Goal: Navigation & Orientation: Find specific page/section

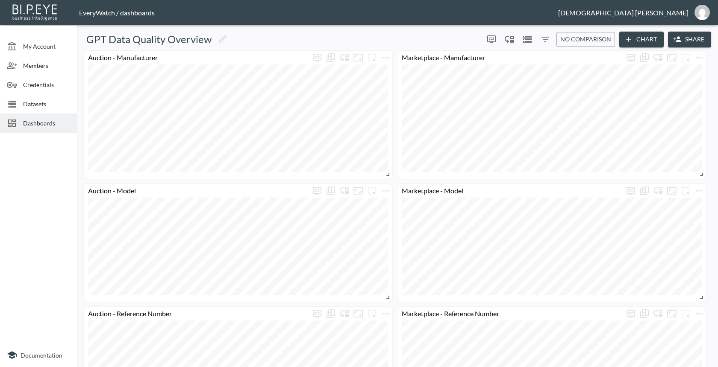
click at [68, 128] on div "Dashboards" at bounding box center [38, 123] width 77 height 19
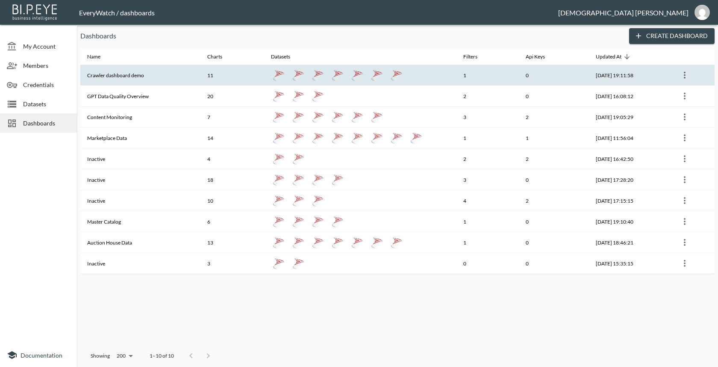
click at [195, 75] on th "Crawler dashboard demo" at bounding box center [140, 75] width 120 height 21
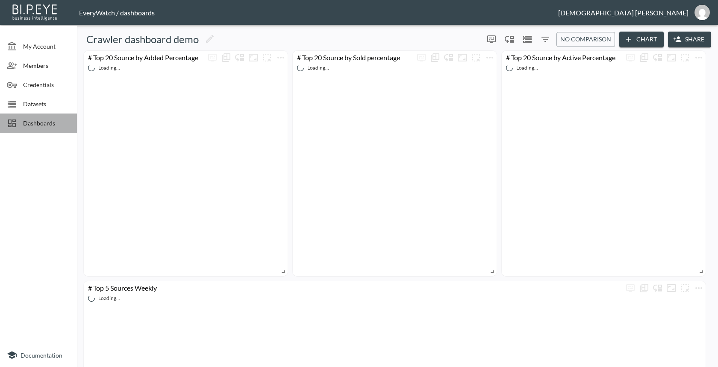
click at [40, 119] on span "Dashboards" at bounding box center [46, 123] width 47 height 9
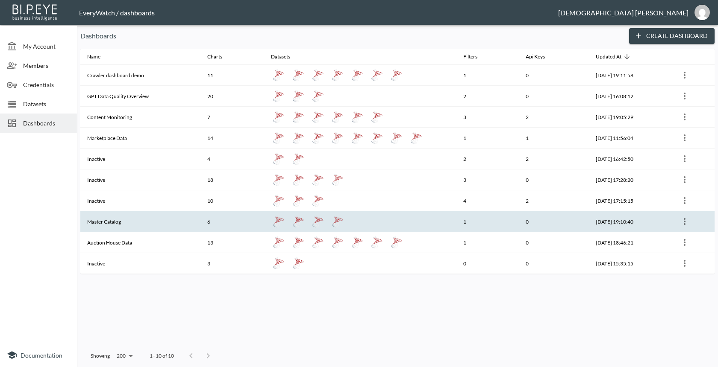
click at [203, 223] on th "6" at bounding box center [232, 221] width 64 height 21
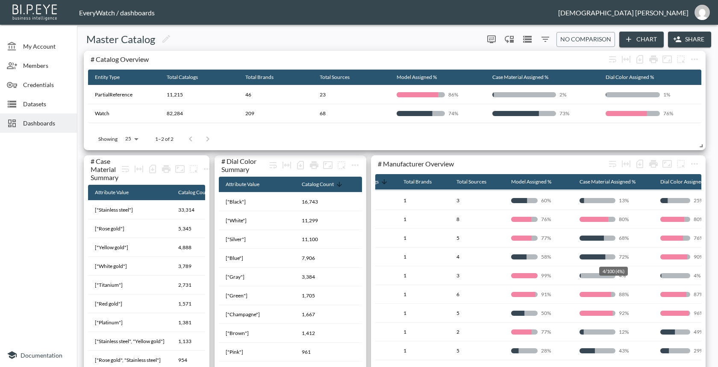
scroll to position [97, 0]
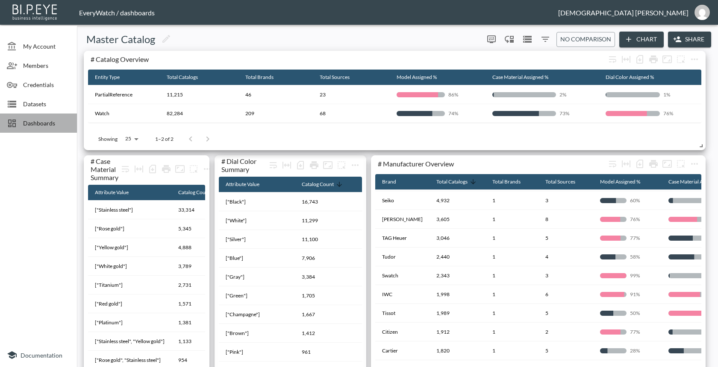
click at [35, 125] on span "Dashboards" at bounding box center [46, 123] width 47 height 9
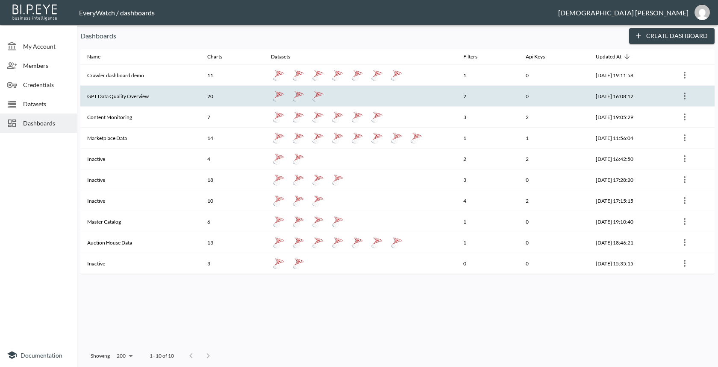
click at [112, 104] on th "GPT Data Quality Overview" at bounding box center [140, 96] width 120 height 21
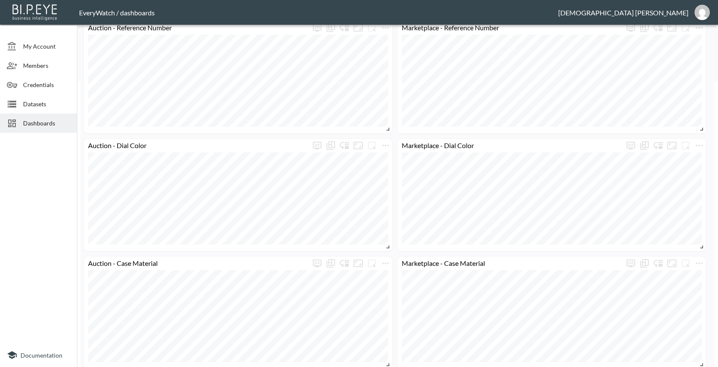
scroll to position [75, 0]
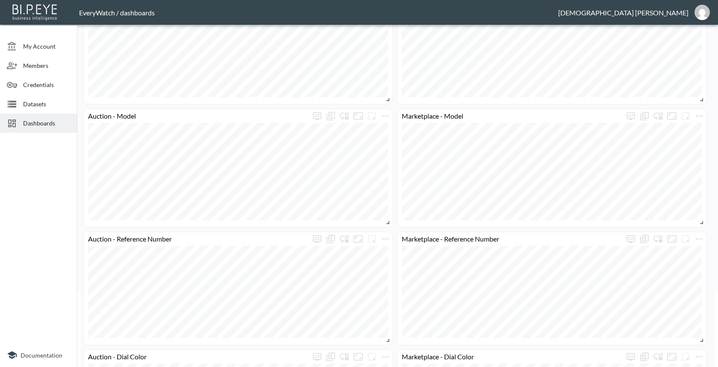
click at [39, 126] on span "Dashboards" at bounding box center [46, 123] width 47 height 9
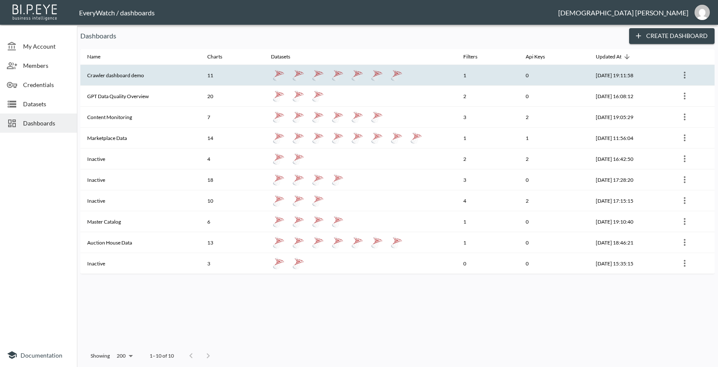
click at [136, 84] on th "Crawler dashboard demo" at bounding box center [140, 75] width 120 height 21
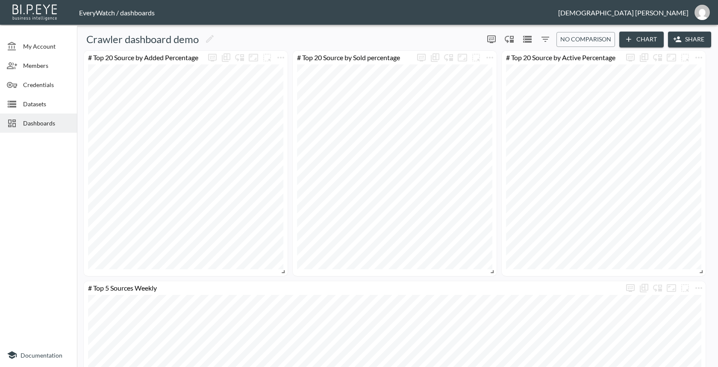
click at [37, 159] on div at bounding box center [38, 239] width 77 height 207
click at [294, 36] on div "Crawler dashboard demo" at bounding box center [280, 39] width 400 height 14
click at [282, 60] on icon "more" at bounding box center [281, 58] width 10 height 10
click at [286, 133] on p "Go To Dataset" at bounding box center [286, 133] width 42 height 10
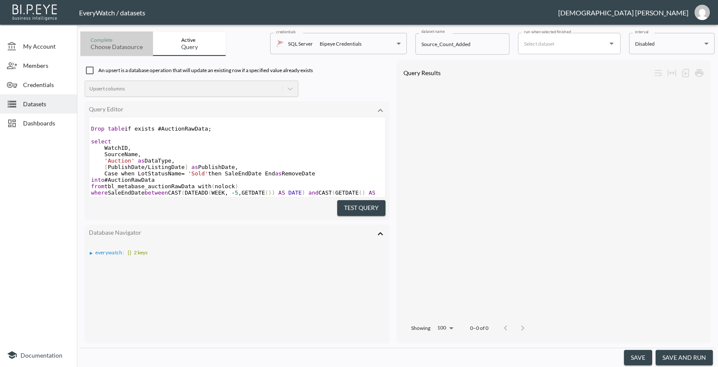
click at [109, 39] on div "Complete" at bounding box center [117, 40] width 52 height 6
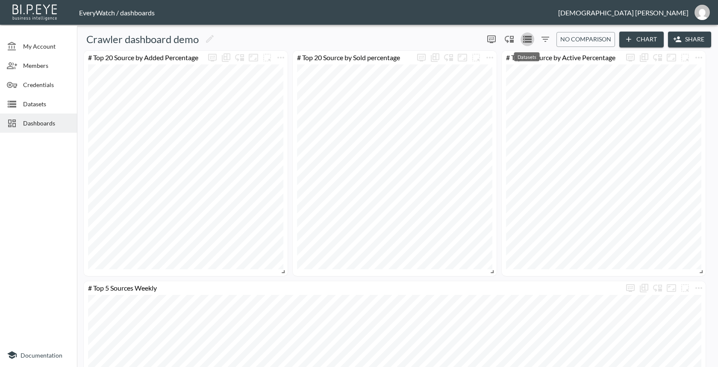
click at [530, 44] on button "0" at bounding box center [527, 39] width 14 height 14
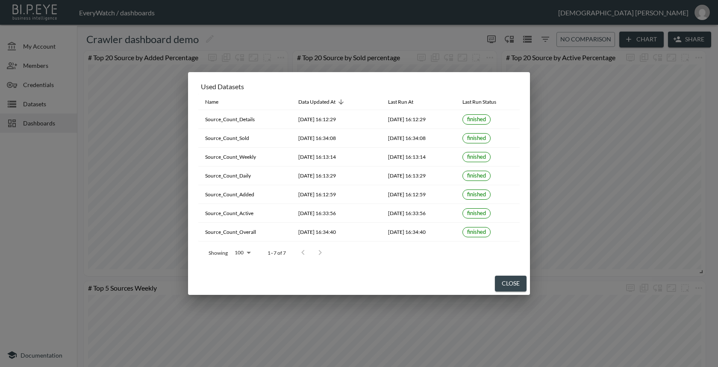
click at [318, 255] on div at bounding box center [311, 252] width 34 height 17
click at [503, 288] on button "Close" at bounding box center [511, 284] width 32 height 16
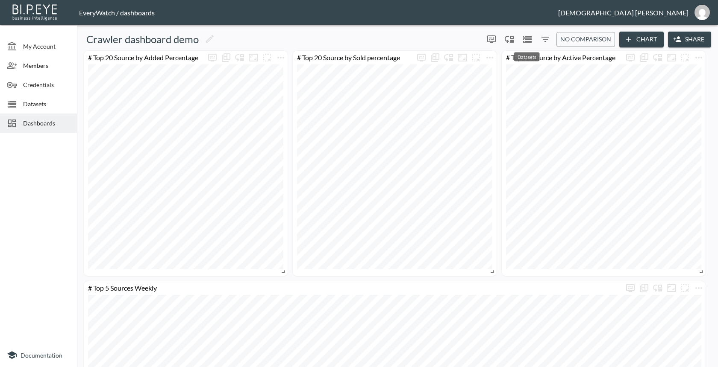
click at [532, 39] on button "0" at bounding box center [527, 39] width 14 height 14
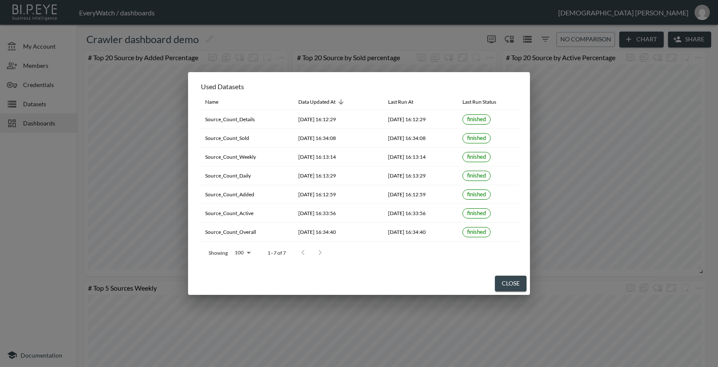
click at [543, 32] on div "Used Datasets Name Data Updated At Last Run At Last Run Status Source_Count_Det…" at bounding box center [359, 183] width 718 height 367
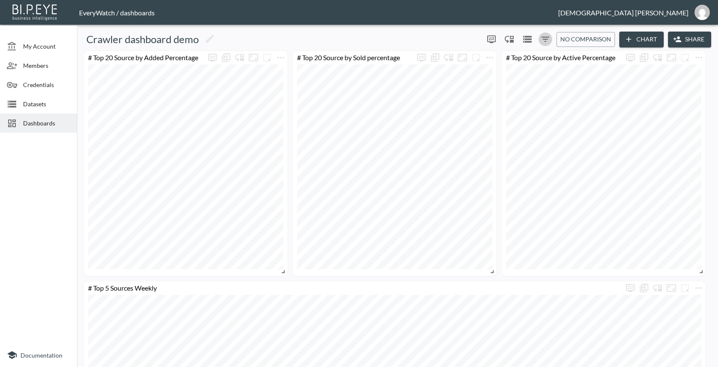
click at [544, 38] on icon "Filters" at bounding box center [545, 39] width 10 height 10
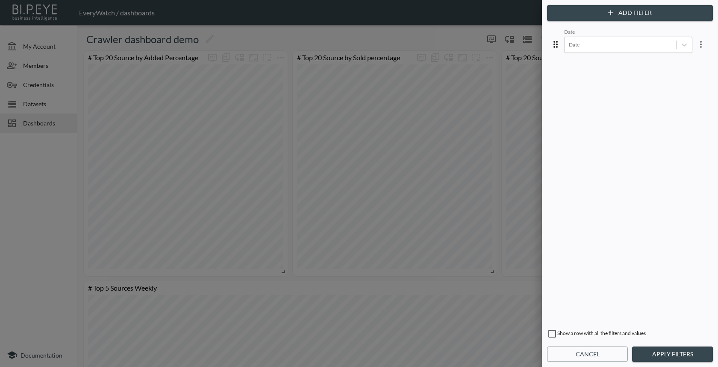
click at [404, 35] on div at bounding box center [359, 183] width 718 height 367
click at [323, 39] on div at bounding box center [359, 183] width 718 height 367
click at [555, 359] on button "Cancel" at bounding box center [587, 355] width 81 height 16
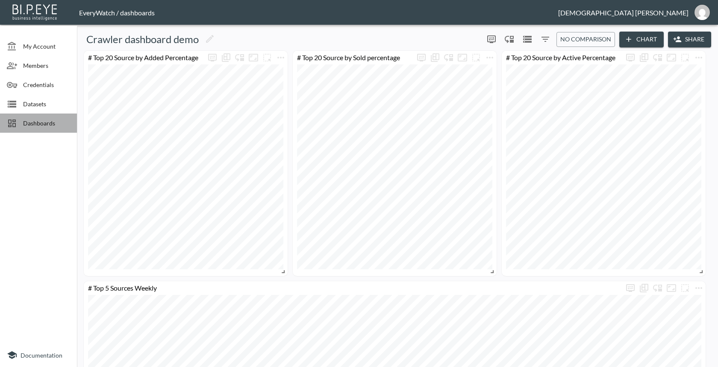
click at [59, 120] on span "Dashboards" at bounding box center [46, 123] width 47 height 9
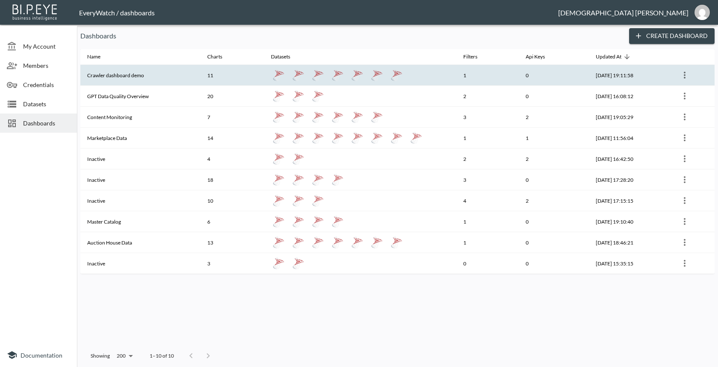
click at [130, 80] on th "Crawler dashboard demo" at bounding box center [140, 75] width 120 height 21
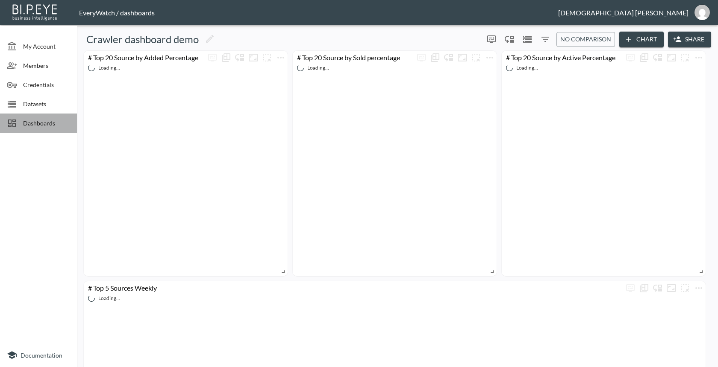
click at [41, 120] on span "Dashboards" at bounding box center [46, 123] width 47 height 9
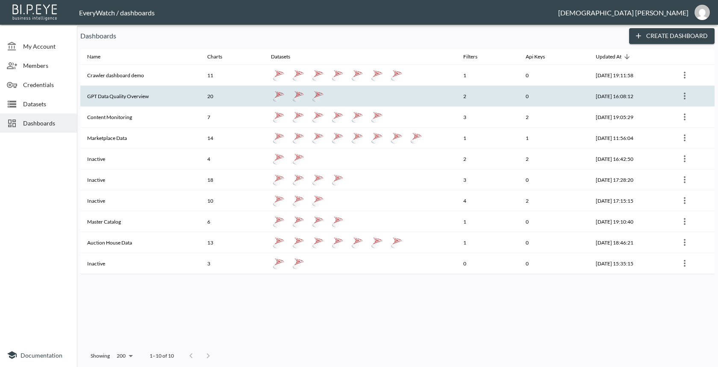
click at [132, 104] on th "GPT Data Quality Overview" at bounding box center [140, 96] width 120 height 21
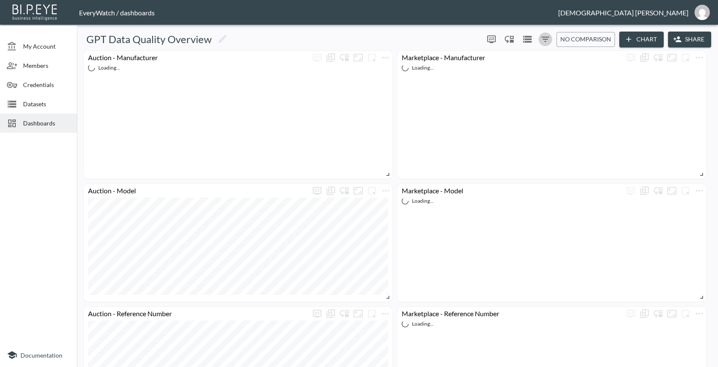
click at [549, 39] on icon "Filters" at bounding box center [545, 39] width 10 height 10
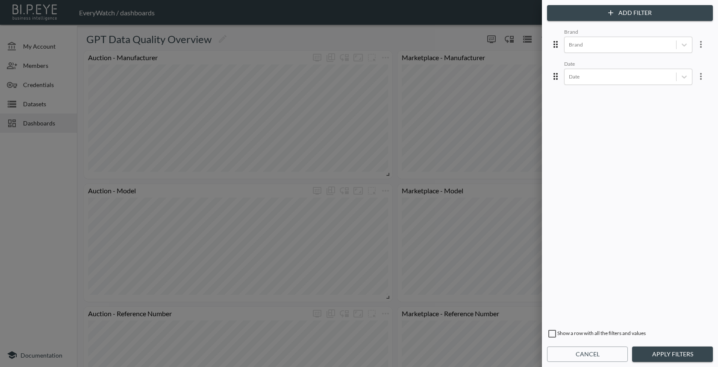
click at [454, 41] on div at bounding box center [359, 183] width 718 height 367
click at [559, 358] on button "Cancel" at bounding box center [587, 355] width 81 height 16
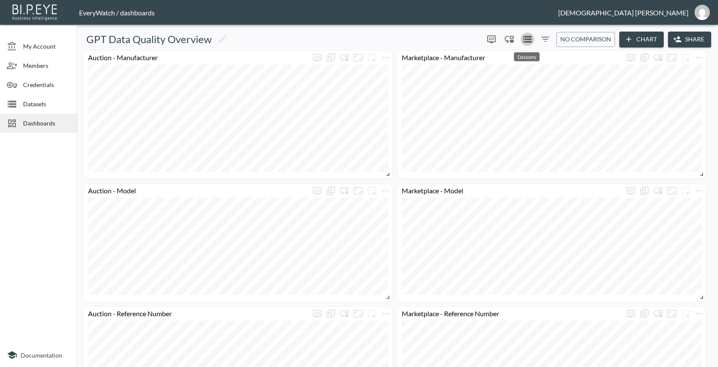
click at [530, 40] on icon "Datasets" at bounding box center [527, 39] width 9 height 7
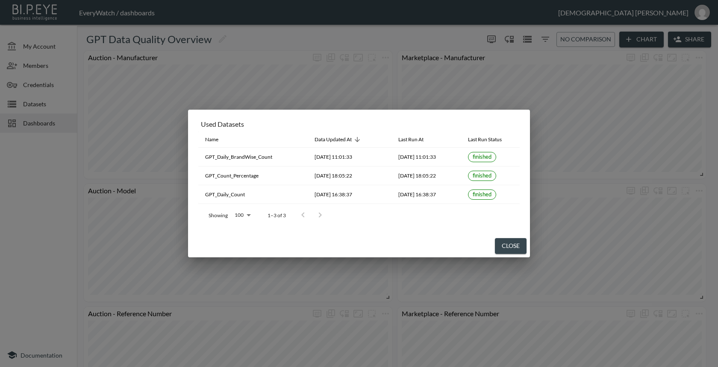
click at [320, 220] on div at bounding box center [311, 215] width 34 height 17
click at [298, 218] on div at bounding box center [311, 215] width 34 height 17
click at [324, 218] on div at bounding box center [311, 215] width 34 height 17
click at [302, 218] on div at bounding box center [311, 215] width 34 height 17
click at [311, 218] on div at bounding box center [311, 215] width 34 height 17
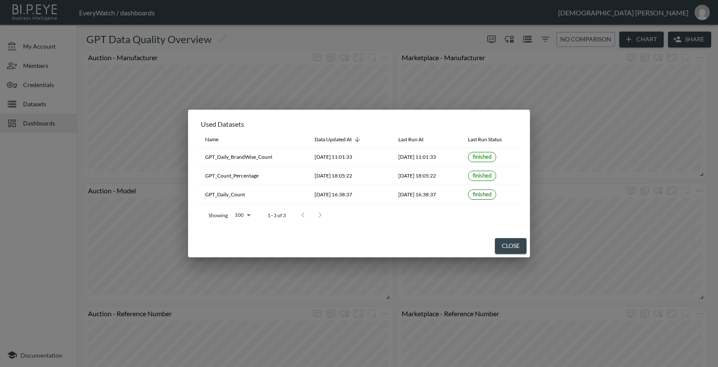
click at [383, 35] on div "Used Datasets Name Data Updated At Last Run At Last Run Status GPT_Daily_BrandW…" at bounding box center [359, 183] width 718 height 367
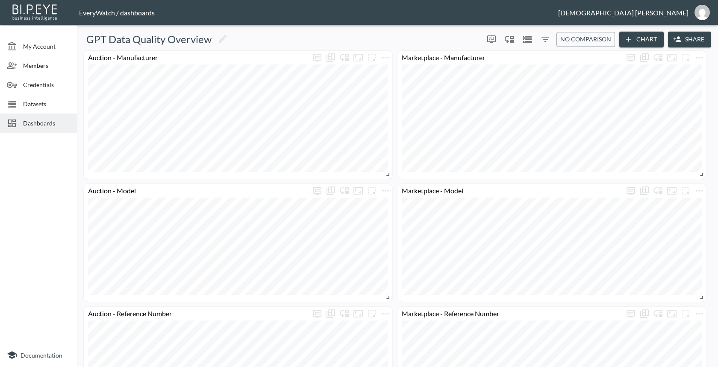
click at [519, 41] on div "GPT Data Quality Overview 0 0 No comparison Chart Share" at bounding box center [397, 40] width 634 height 16
click at [520, 41] on button "0" at bounding box center [527, 39] width 14 height 14
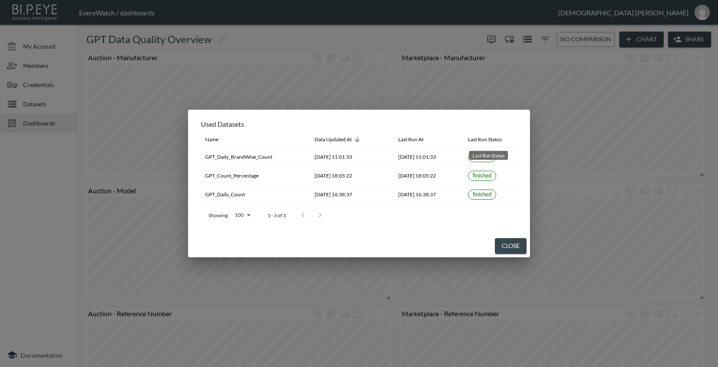
click at [484, 158] on div "Last Run Status" at bounding box center [488, 155] width 39 height 9
click at [455, 23] on div "Used Datasets Name Data Updated At Last Run At Last Run Status GPT_Daily_BrandW…" at bounding box center [359, 183] width 718 height 367
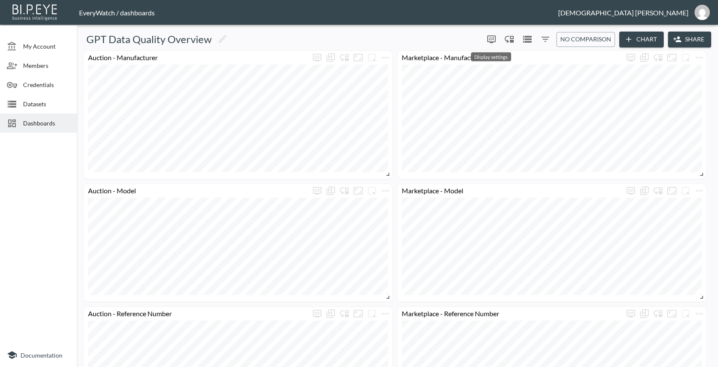
click at [493, 38] on icon "more" at bounding box center [491, 39] width 10 height 10
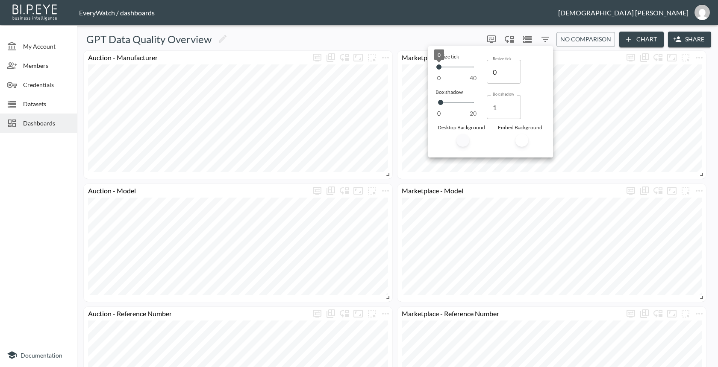
type input "3"
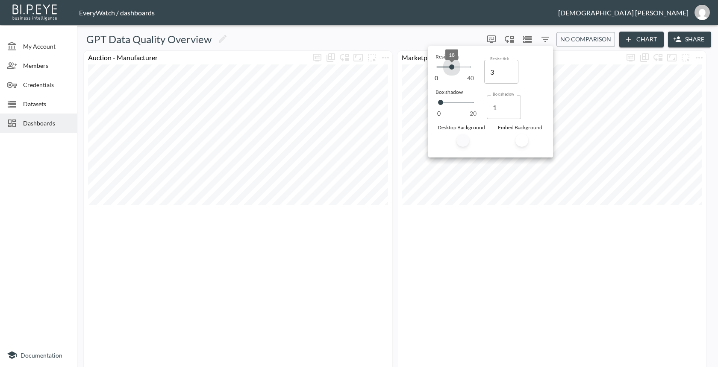
type input "18"
type input "28"
type input "31"
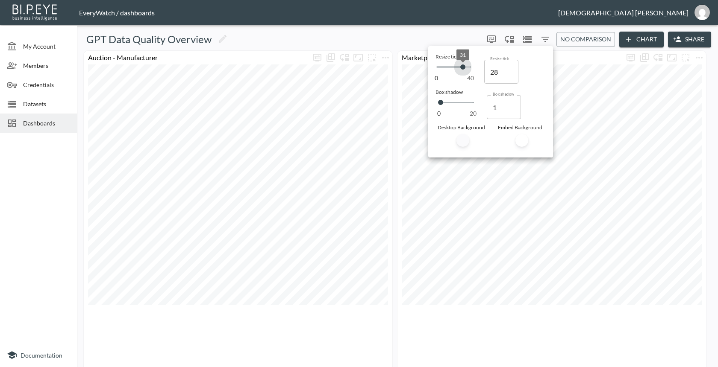
type input "31"
type input "35"
type input "36"
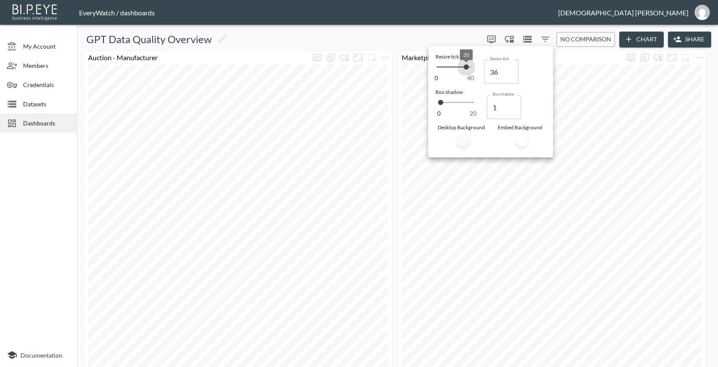
type input "39"
type input "40"
type input "30"
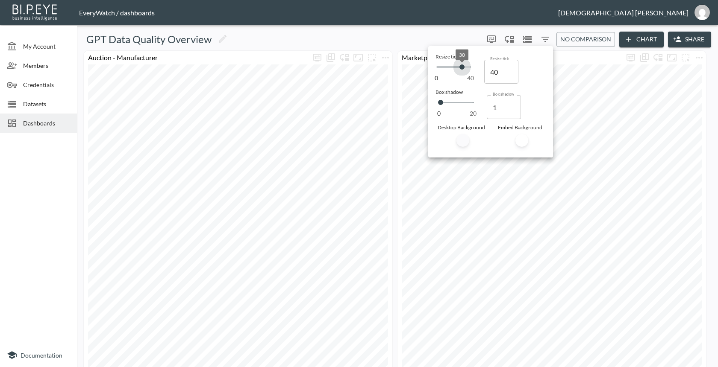
type input "30"
type input "29"
type input "28"
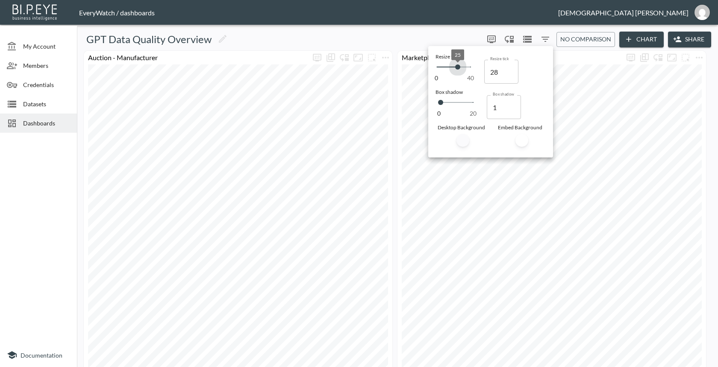
type input "25"
type input "24"
type input "22"
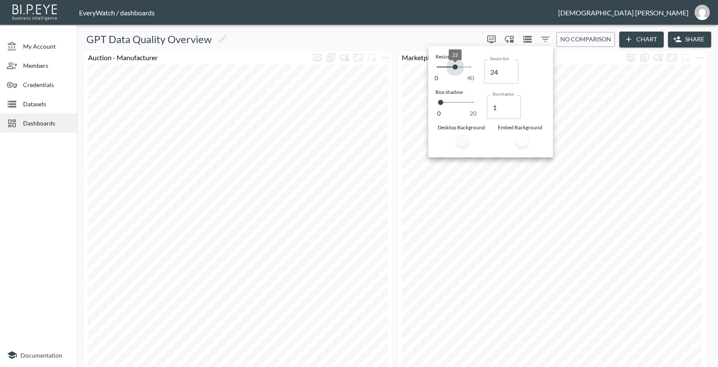
type input "22"
type input "19"
type input "17"
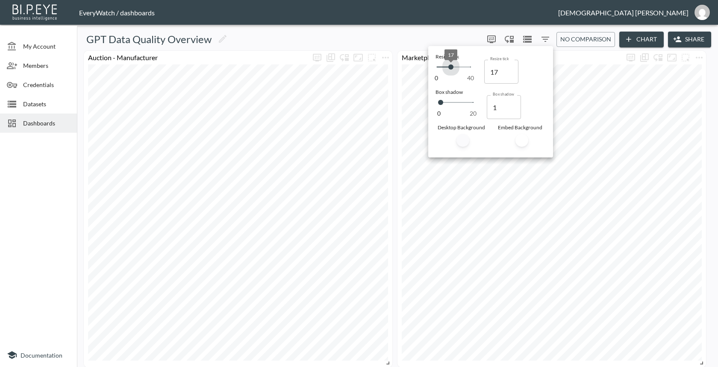
type input "11"
type input "5"
type input "1"
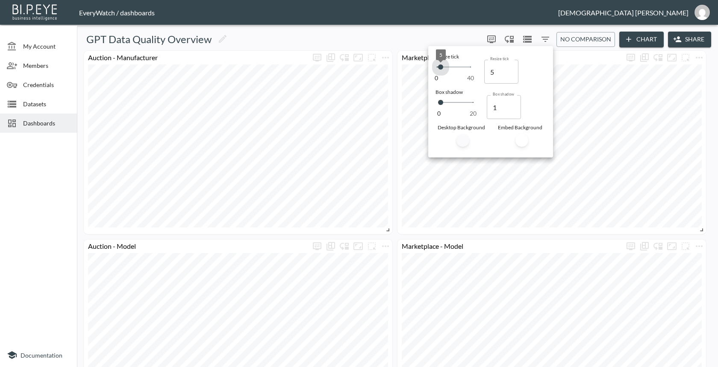
type input "1"
type input "0"
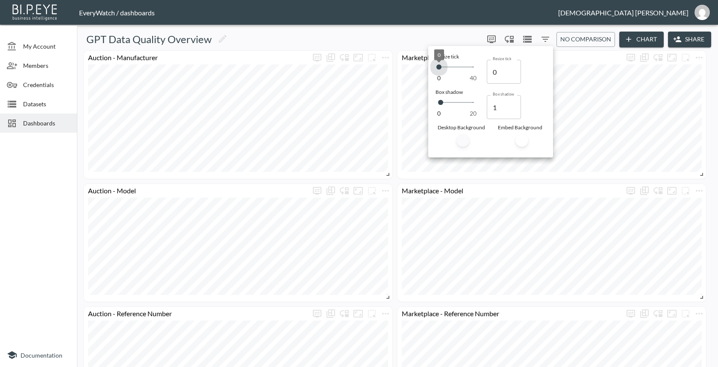
drag, startPoint x: 441, startPoint y: 65, endPoint x: 420, endPoint y: 67, distance: 20.6
click at [420, 67] on div "Resize tick 0 40 0 Resize tick 0 Resize tick Box shadow 0 20 1 Box shadow 1 Box…" at bounding box center [359, 183] width 718 height 367
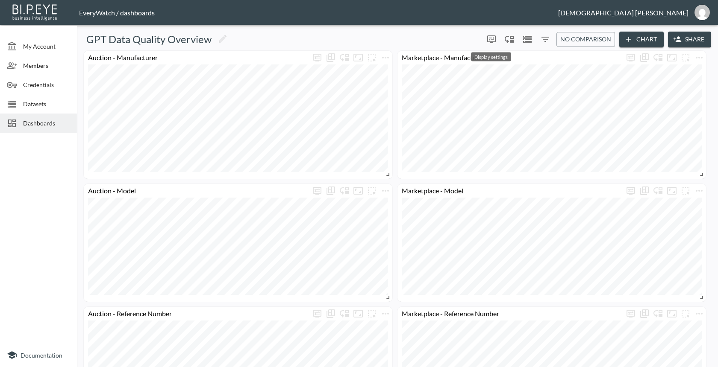
click at [490, 35] on icon "more" at bounding box center [491, 39] width 10 height 10
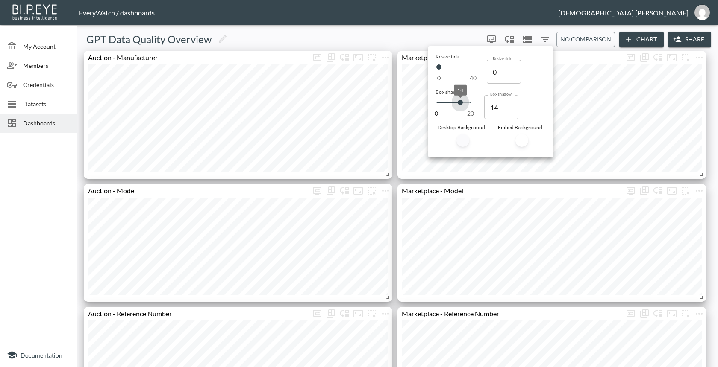
type input "14"
type input "17"
type input "20"
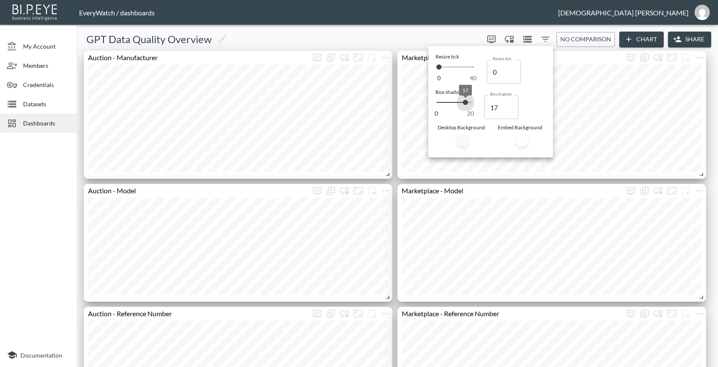
type input "20"
type input "13"
type input "11"
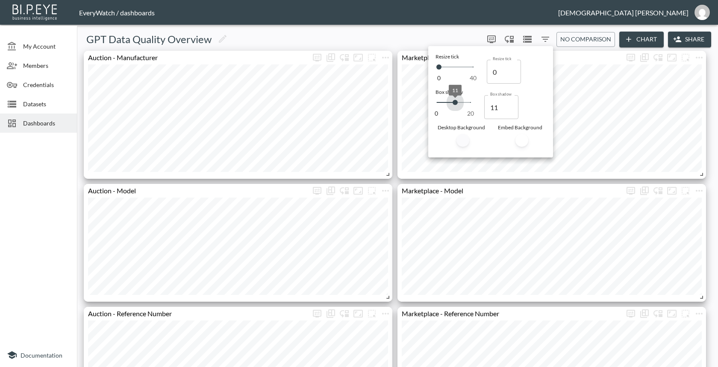
type input "10"
drag, startPoint x: 440, startPoint y: 103, endPoint x: 453, endPoint y: 104, distance: 12.9
click at [453, 104] on span "10" at bounding box center [453, 102] width 5 height 5
click at [462, 136] on div at bounding box center [462, 140] width 13 height 13
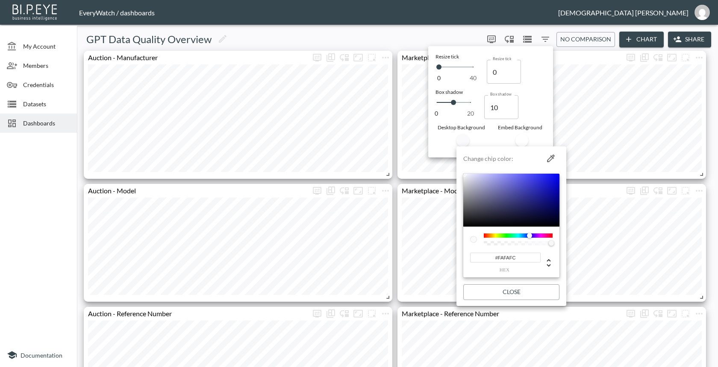
click at [449, 137] on div at bounding box center [359, 183] width 718 height 367
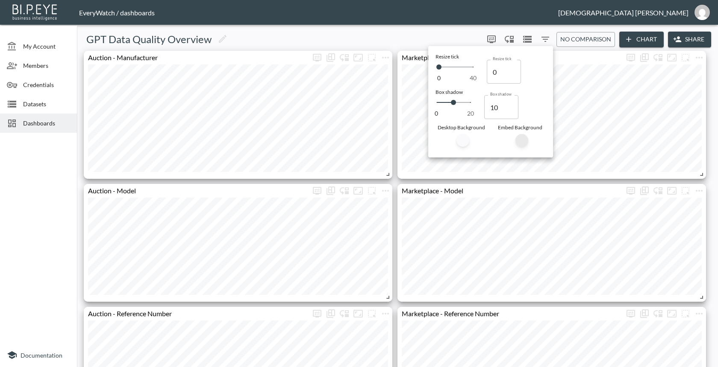
click at [519, 141] on div at bounding box center [521, 140] width 13 height 13
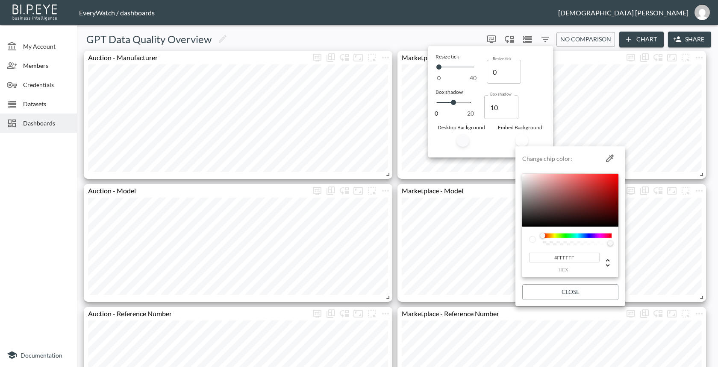
click at [503, 141] on div at bounding box center [359, 183] width 718 height 367
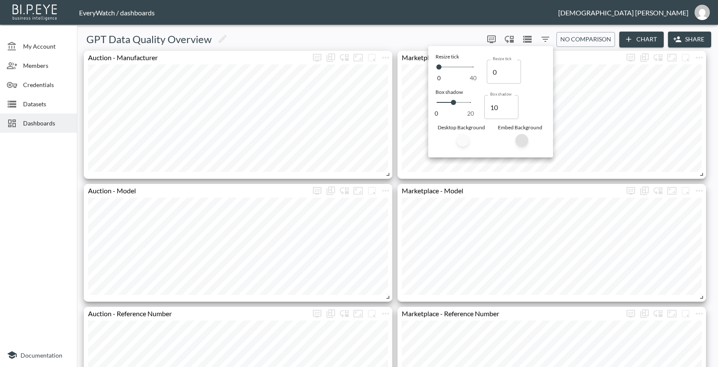
click at [525, 143] on div at bounding box center [521, 140] width 13 height 13
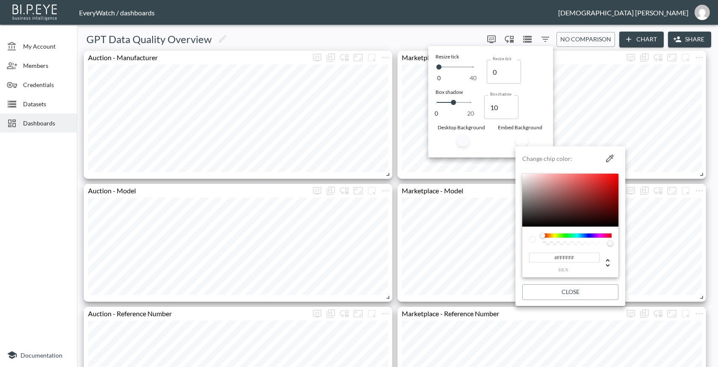
click at [584, 192] on div at bounding box center [570, 200] width 96 height 53
type input "#A63A3A"
click at [565, 289] on button "Close" at bounding box center [570, 293] width 96 height 16
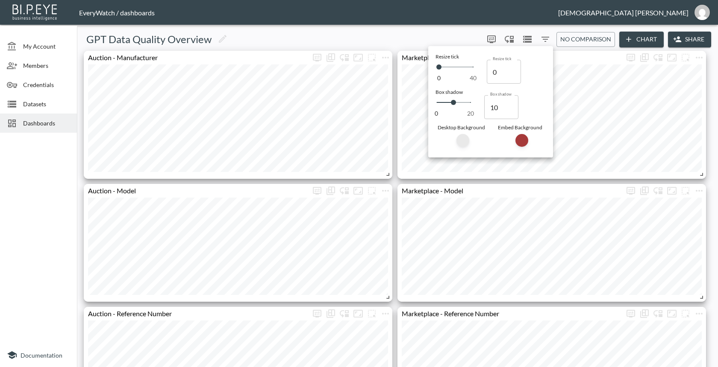
click at [458, 142] on div at bounding box center [462, 140] width 13 height 13
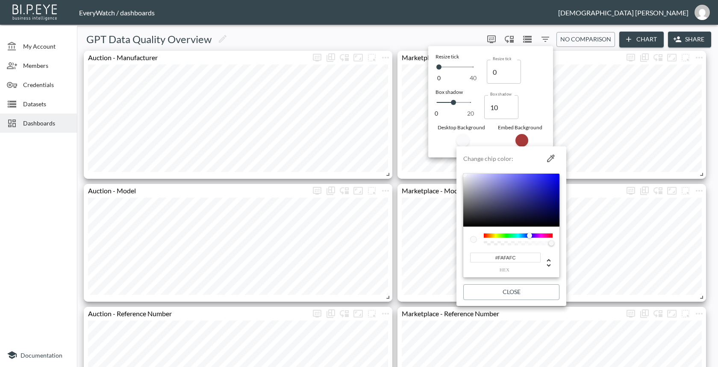
click at [511, 290] on button "Close" at bounding box center [511, 293] width 96 height 16
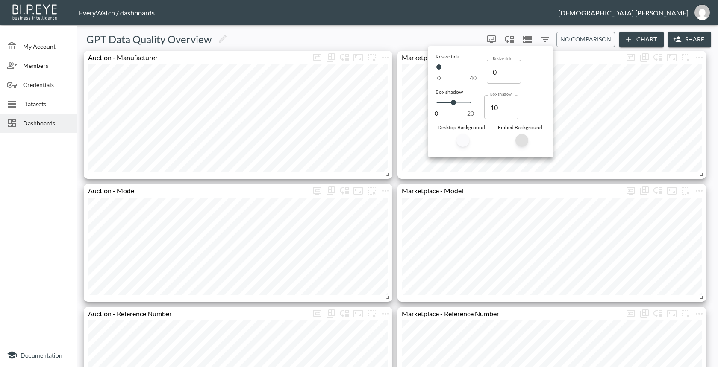
click at [519, 140] on div at bounding box center [521, 140] width 13 height 13
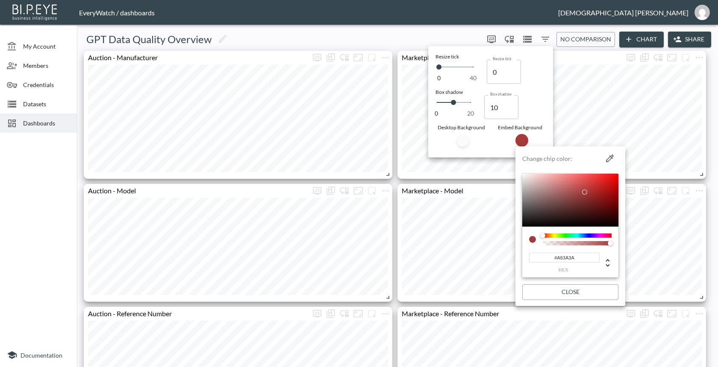
drag, startPoint x: 576, startPoint y: 259, endPoint x: 556, endPoint y: 259, distance: 20.1
click at [556, 259] on input "#A63A3A" at bounding box center [564, 258] width 70 height 10
type input "#FFFFFF"
click at [600, 291] on button "Close" at bounding box center [570, 293] width 96 height 16
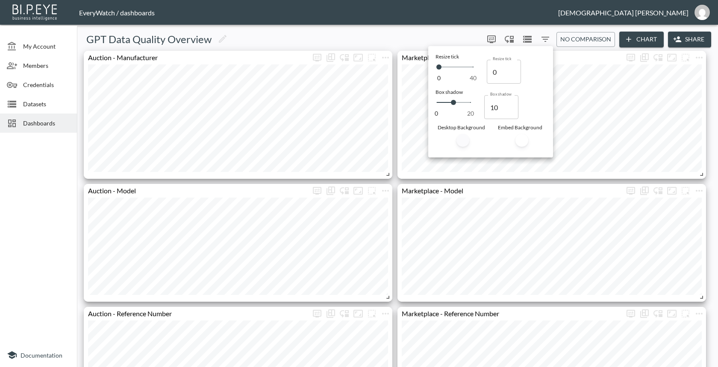
click at [399, 41] on div at bounding box center [359, 183] width 718 height 367
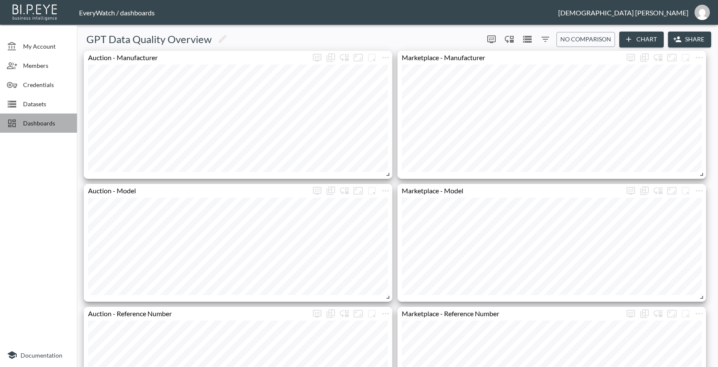
click at [43, 123] on span "Dashboards" at bounding box center [46, 123] width 47 height 9
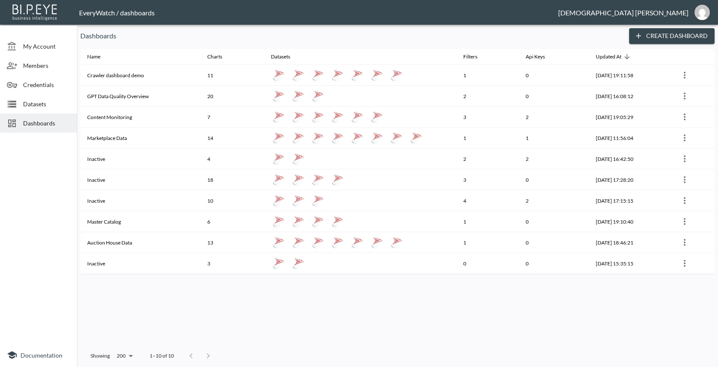
click at [257, 47] on div at bounding box center [397, 48] width 634 height 2
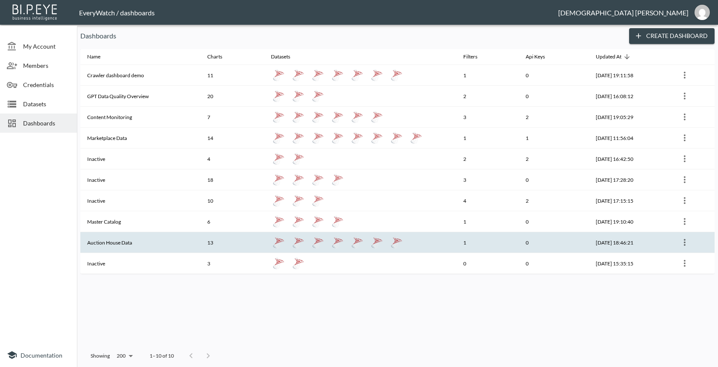
click at [147, 239] on th "Auction House Data" at bounding box center [140, 242] width 120 height 21
